Goal: Task Accomplishment & Management: Use online tool/utility

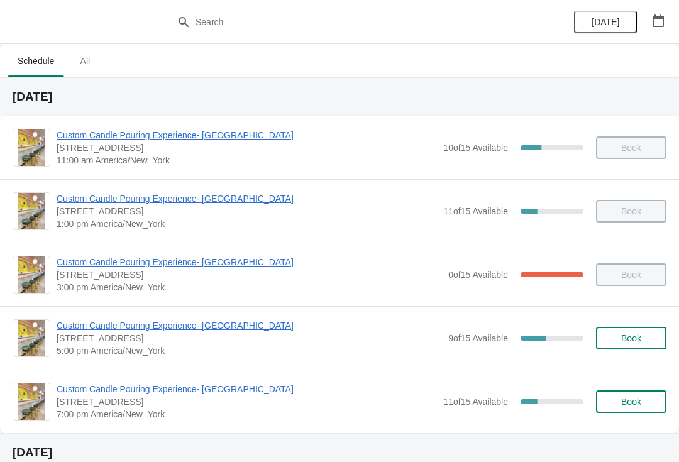
click at [613, 336] on span "Book" at bounding box center [631, 338] width 48 height 10
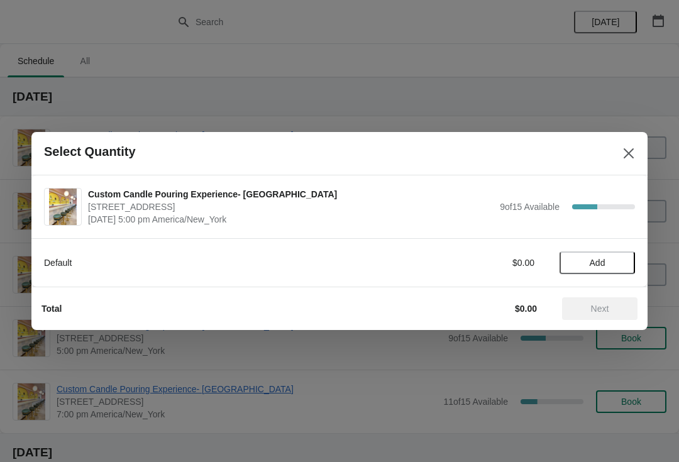
click at [581, 270] on button "Add" at bounding box center [596, 262] width 75 height 23
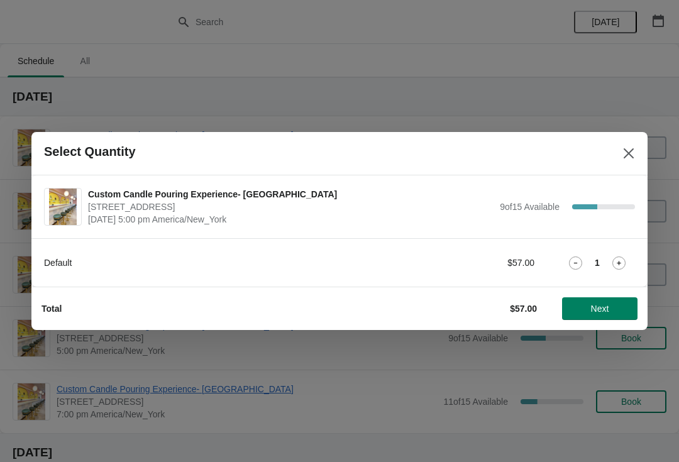
click at [621, 262] on icon at bounding box center [618, 262] width 13 height 13
click at [596, 309] on span "Next" at bounding box center [600, 309] width 18 height 10
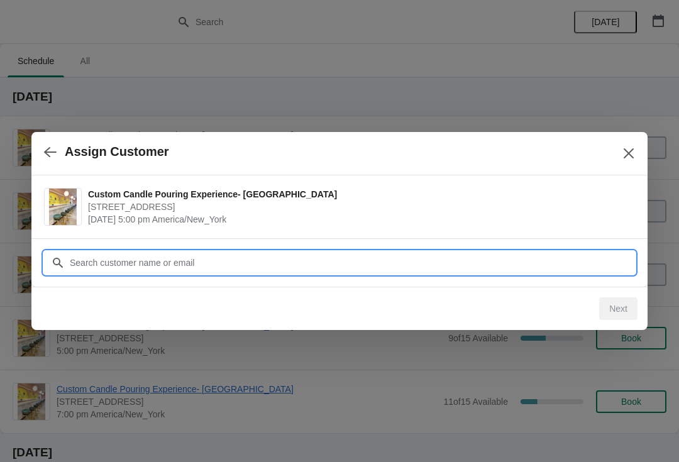
click at [148, 258] on input "Customer" at bounding box center [352, 262] width 566 height 23
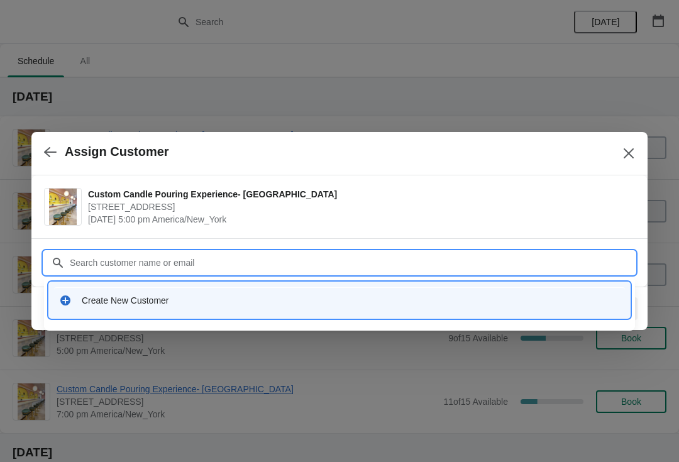
click at [124, 296] on div "Create New Customer" at bounding box center [351, 300] width 538 height 13
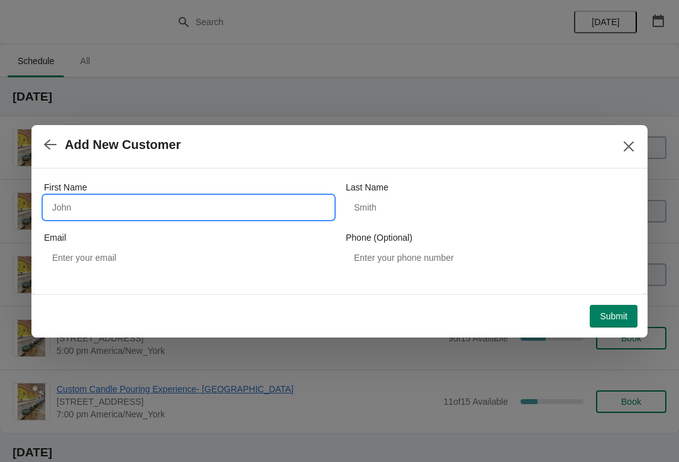
click at [129, 204] on input "First Name" at bounding box center [188, 207] width 289 height 23
type input "[PERSON_NAME]"
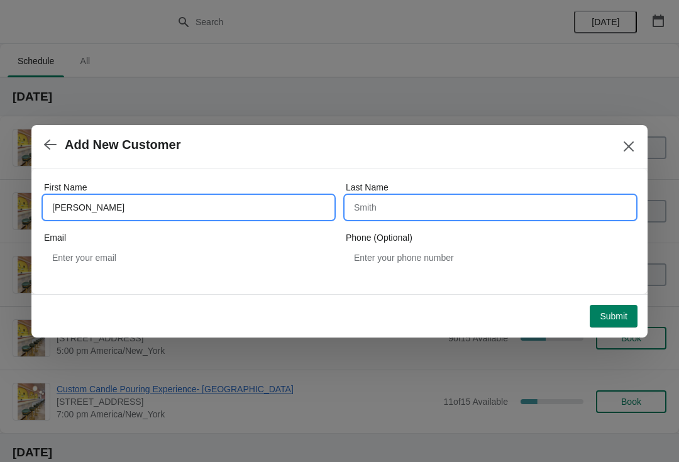
click at [410, 207] on input "Last Name" at bounding box center [490, 207] width 289 height 23
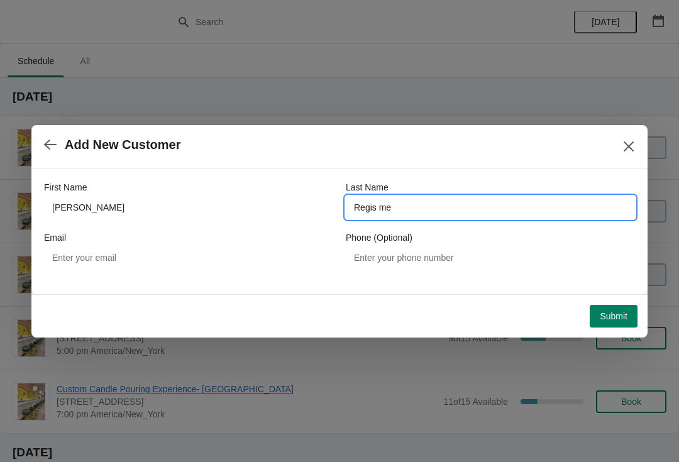
click at [431, 212] on input "Regis me" at bounding box center [490, 207] width 289 height 23
type input "Regis me"
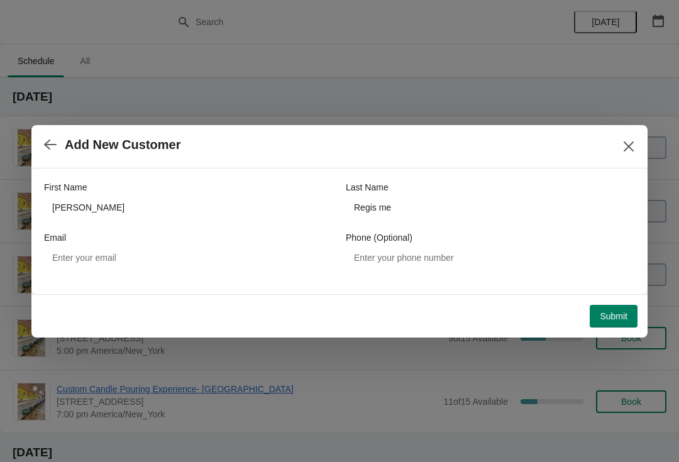
click at [618, 317] on span "Submit" at bounding box center [614, 316] width 28 height 10
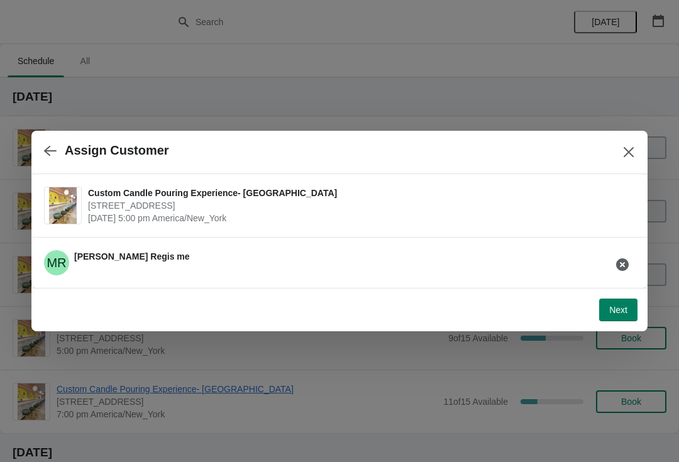
click at [620, 314] on span "Next" at bounding box center [618, 310] width 18 height 10
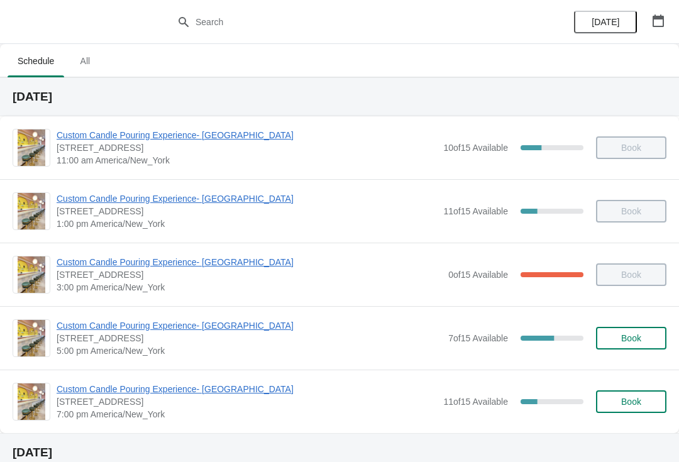
click at [139, 330] on span "Custom Candle Pouring Experience- [GEOGRAPHIC_DATA]" at bounding box center [249, 325] width 385 height 13
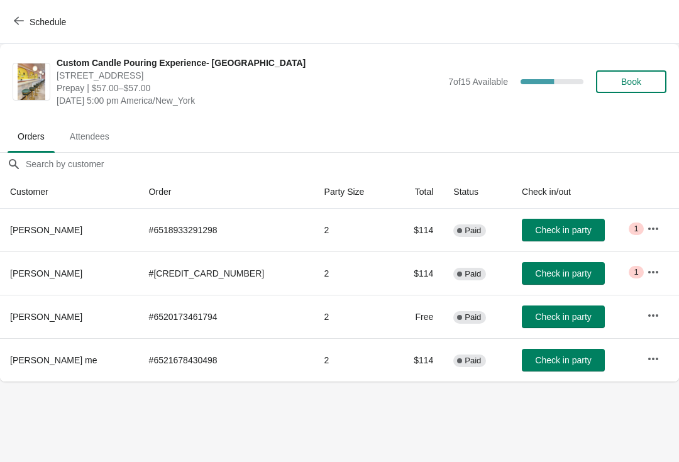
click at [558, 231] on span "Check in party" at bounding box center [563, 230] width 56 height 10
